Goal: Obtain resource: Download file/media

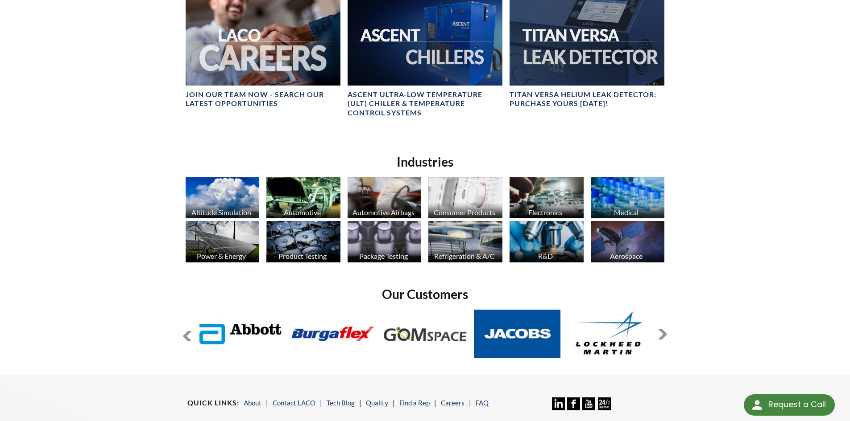
scroll to position [669, 0]
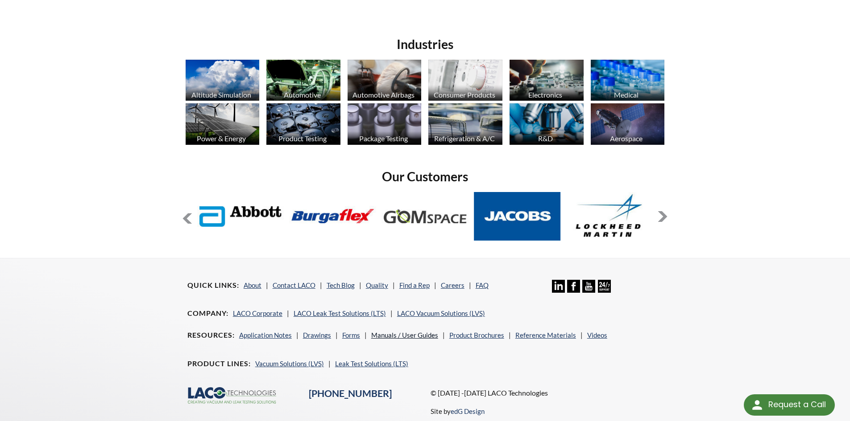
click at [397, 333] on link "Manuals / User Guides" at bounding box center [404, 335] width 67 height 8
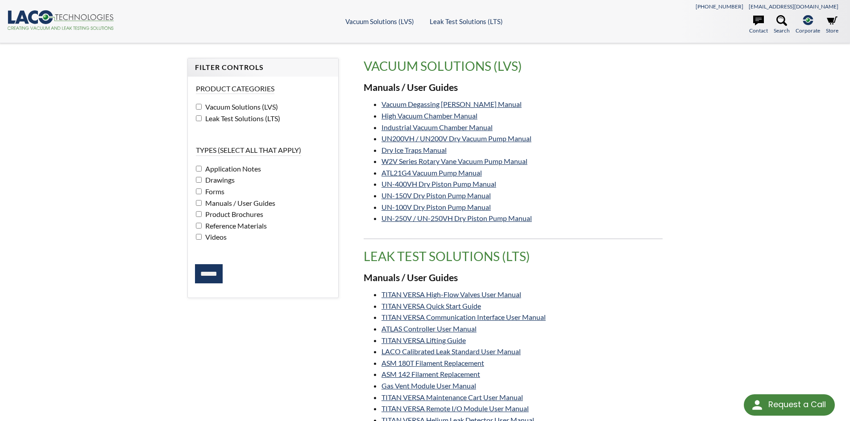
click at [198, 121] on label "Leak Test Solutions (LTS)" at bounding box center [263, 119] width 134 height 12
click at [205, 272] on input "******" at bounding box center [209, 274] width 28 height 20
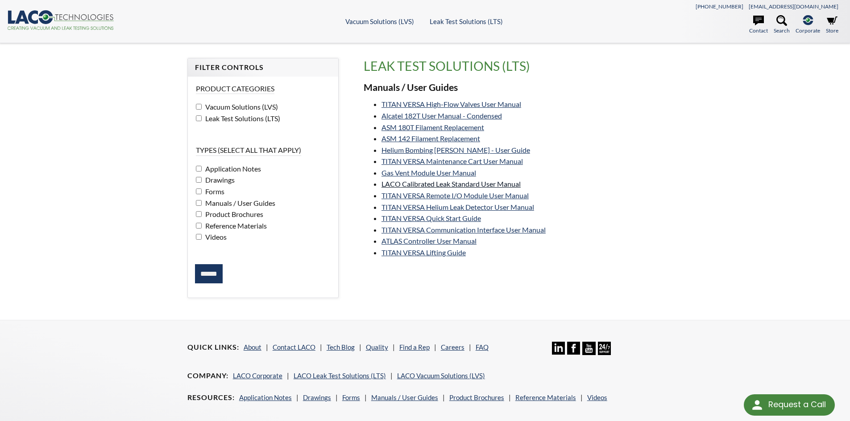
click at [444, 185] on link "LACO Calibrated Leak Standard User Manual" at bounding box center [450, 184] width 139 height 8
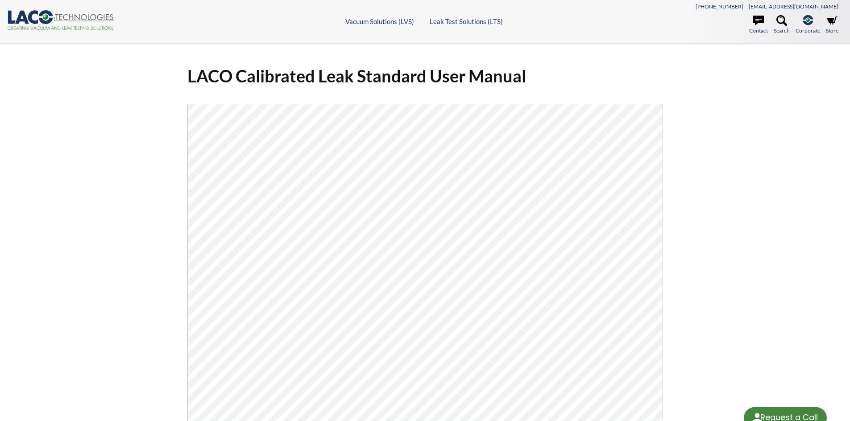
select select "Language Translate Widget"
